Goal: Navigation & Orientation: Find specific page/section

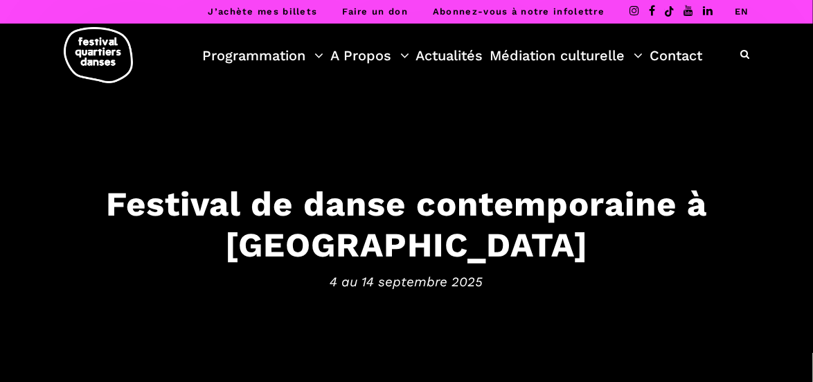
click at [739, 9] on link "EN" at bounding box center [742, 11] width 15 height 10
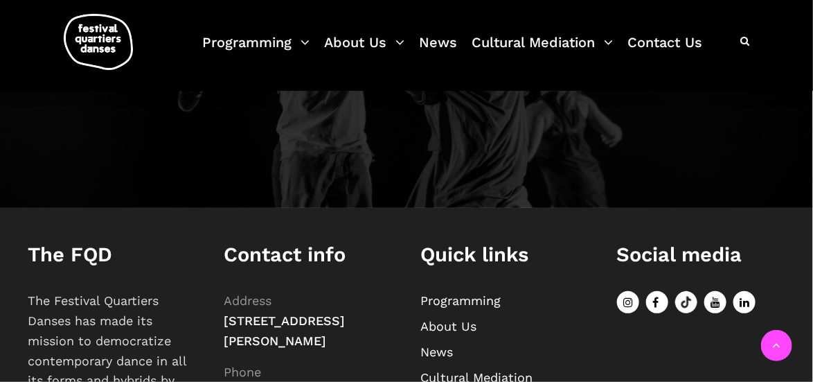
scroll to position [1681, 0]
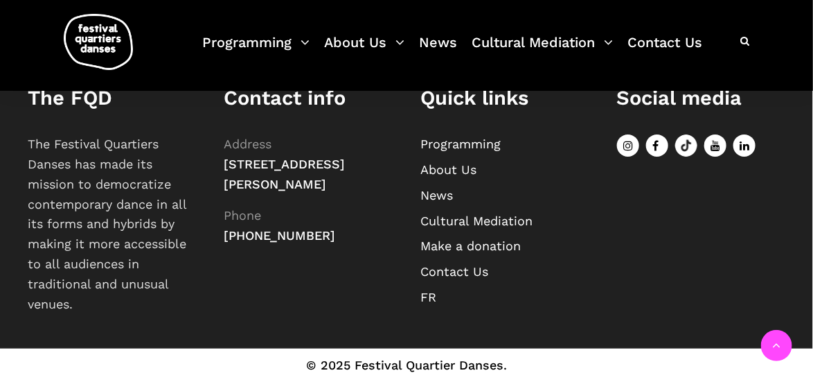
click at [469, 247] on link "Make a donation" at bounding box center [471, 245] width 100 height 15
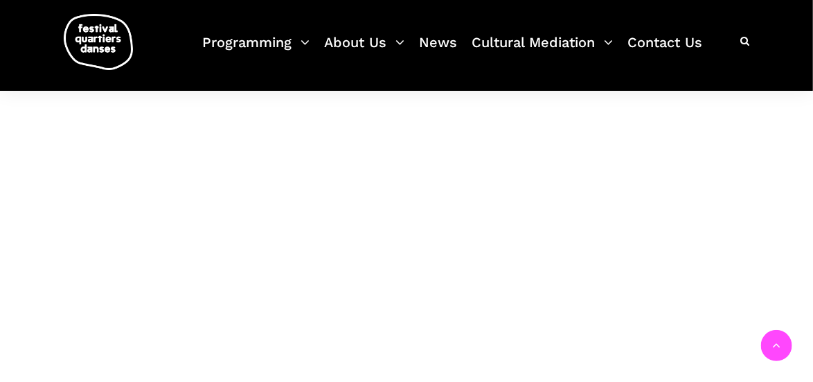
scroll to position [1801, 0]
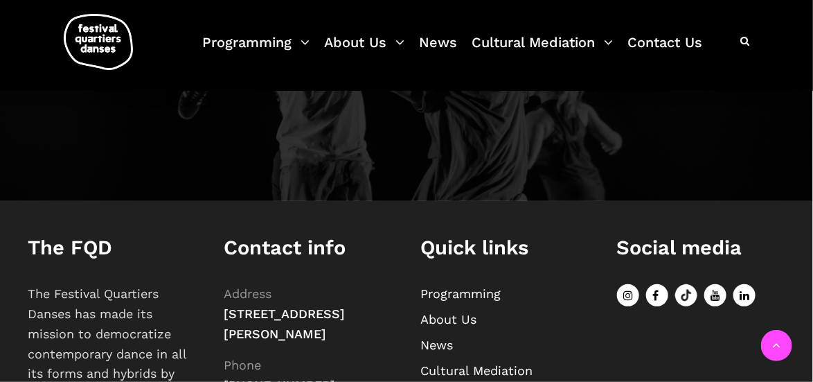
scroll to position [1676, 0]
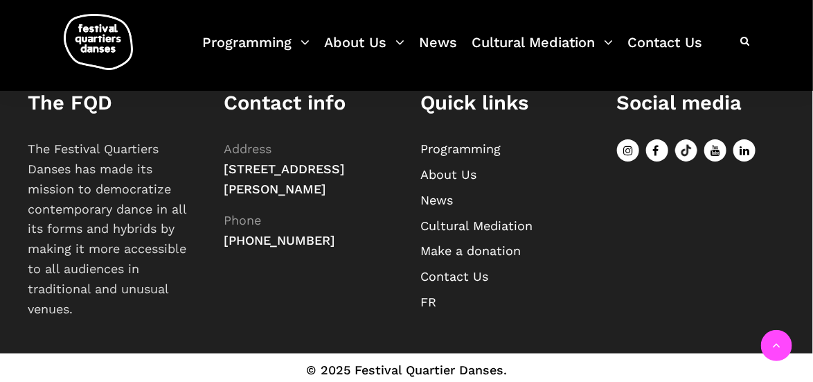
click at [466, 177] on link "About Us" at bounding box center [449, 174] width 56 height 15
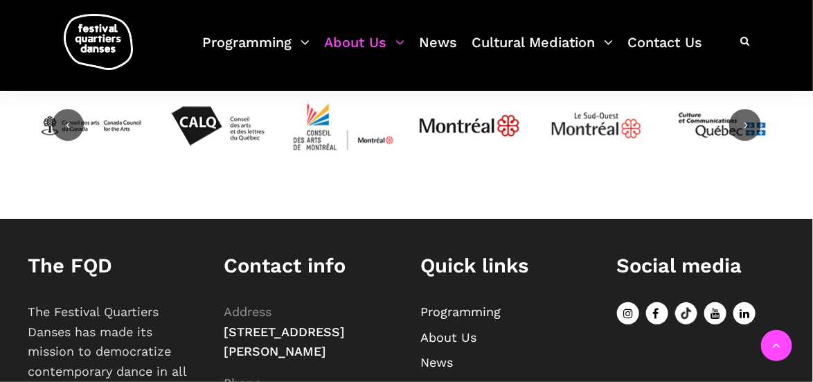
scroll to position [3049, 0]
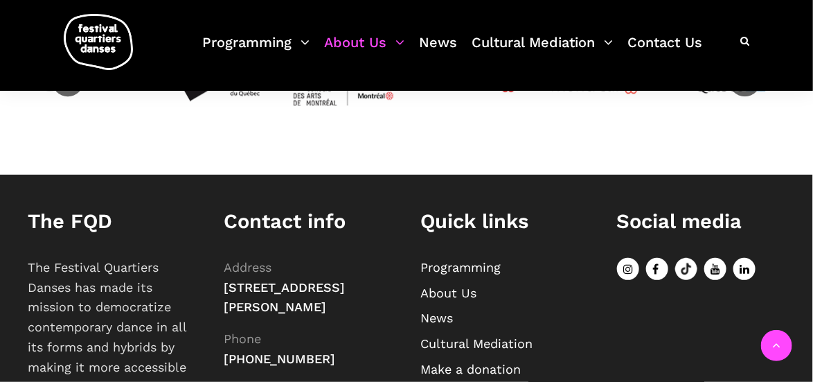
click at [655, 258] on icon at bounding box center [657, 269] width 22 height 22
